Goal: Information Seeking & Learning: Understand process/instructions

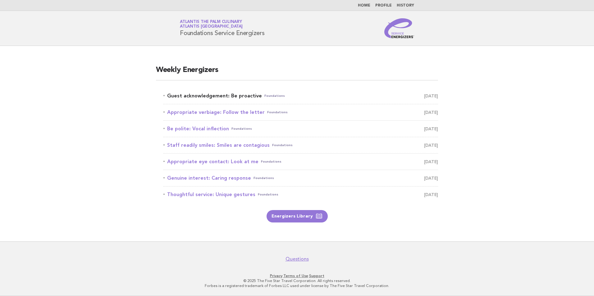
click at [283, 98] on link "Guest acknowledgement: Be proactive Foundations August 22" at bounding box center [300, 96] width 275 height 9
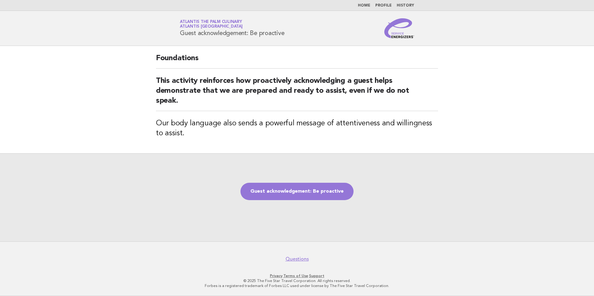
click at [128, 16] on header "Service Energizers Atlantis The Palm Culinary Atlantis Dubai Guest acknowledgem…" at bounding box center [297, 28] width 594 height 35
click at [285, 190] on link "Guest acknowledgement: Be proactive" at bounding box center [296, 191] width 113 height 17
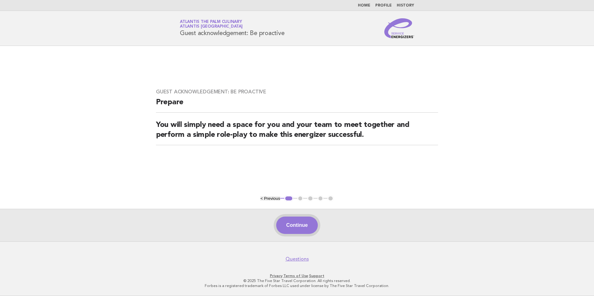
click at [297, 219] on button "Continue" at bounding box center [296, 225] width 41 height 17
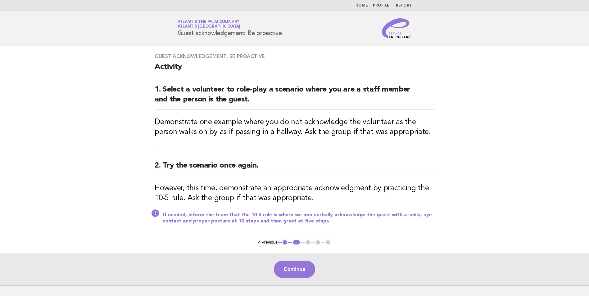
scroll to position [31, 0]
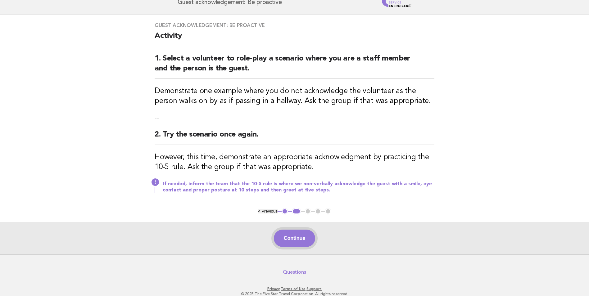
click at [290, 240] on button "Continue" at bounding box center [294, 238] width 41 height 17
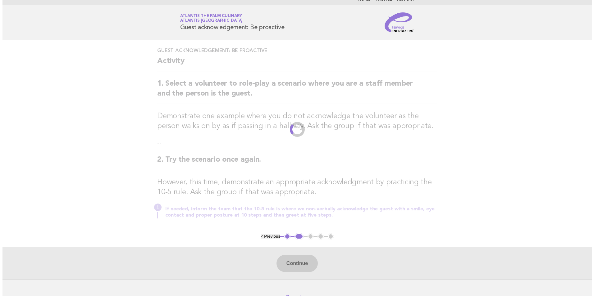
scroll to position [0, 0]
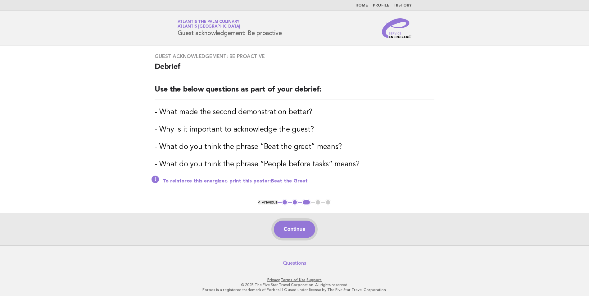
click at [304, 229] on button "Continue" at bounding box center [294, 229] width 41 height 17
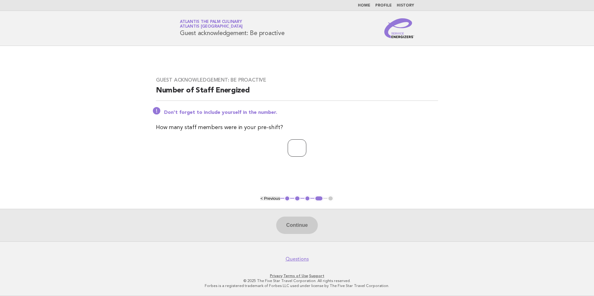
click at [299, 154] on input "number" at bounding box center [297, 147] width 19 height 17
type input "**"
click at [297, 228] on button "Continue" at bounding box center [296, 225] width 41 height 17
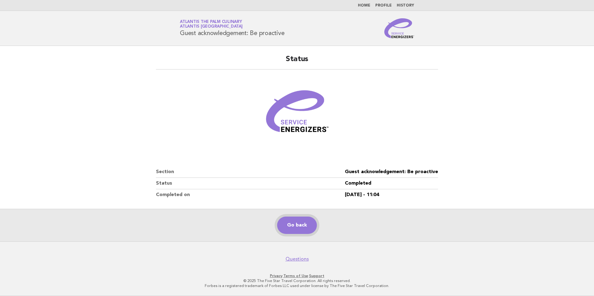
click at [305, 226] on link "Go back" at bounding box center [297, 225] width 40 height 17
